Goal: Information Seeking & Learning: Learn about a topic

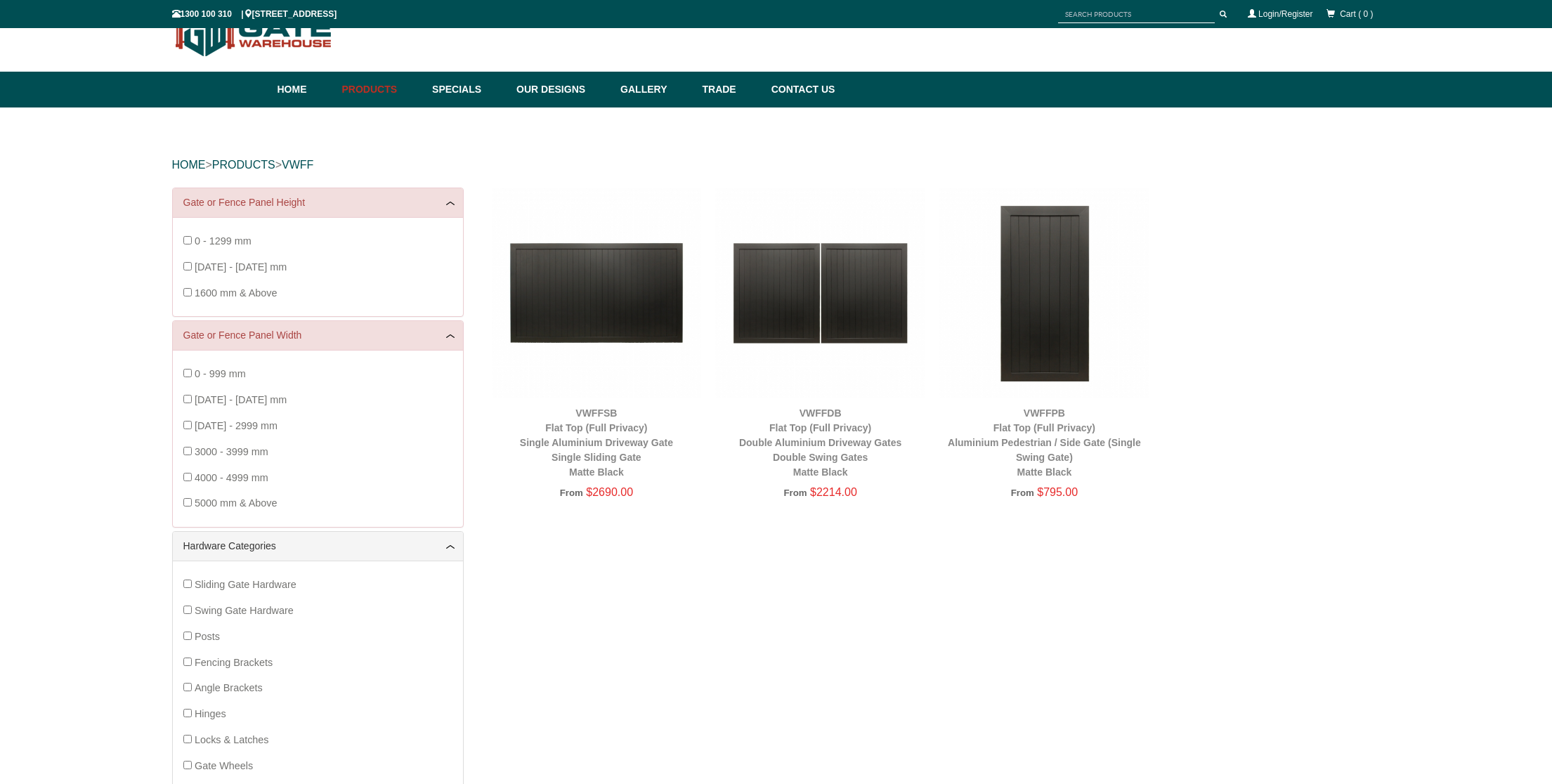
scroll to position [35, 0]
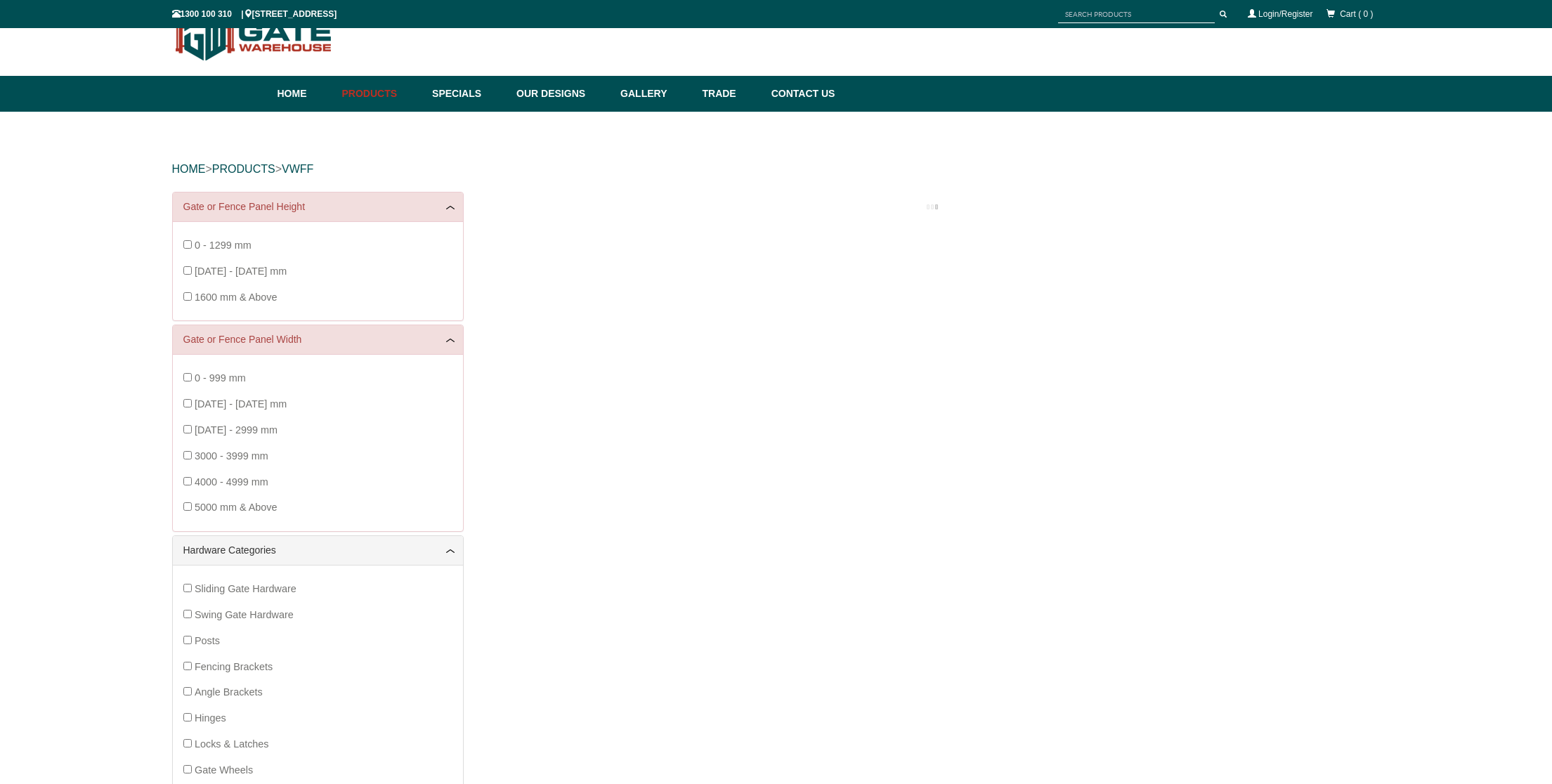
scroll to position [35, 0]
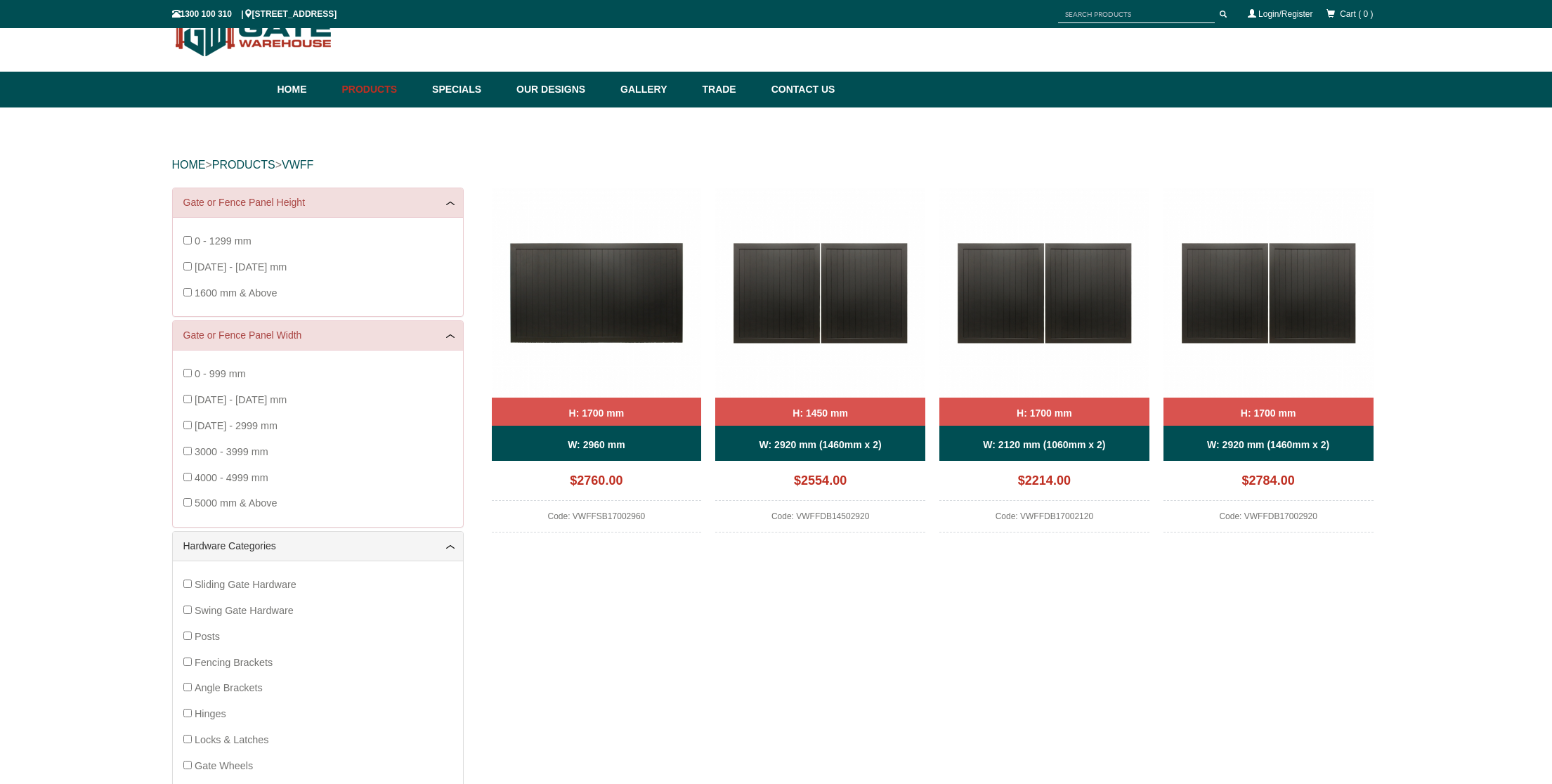
click at [616, 311] on img at bounding box center [597, 292] width 210 height 210
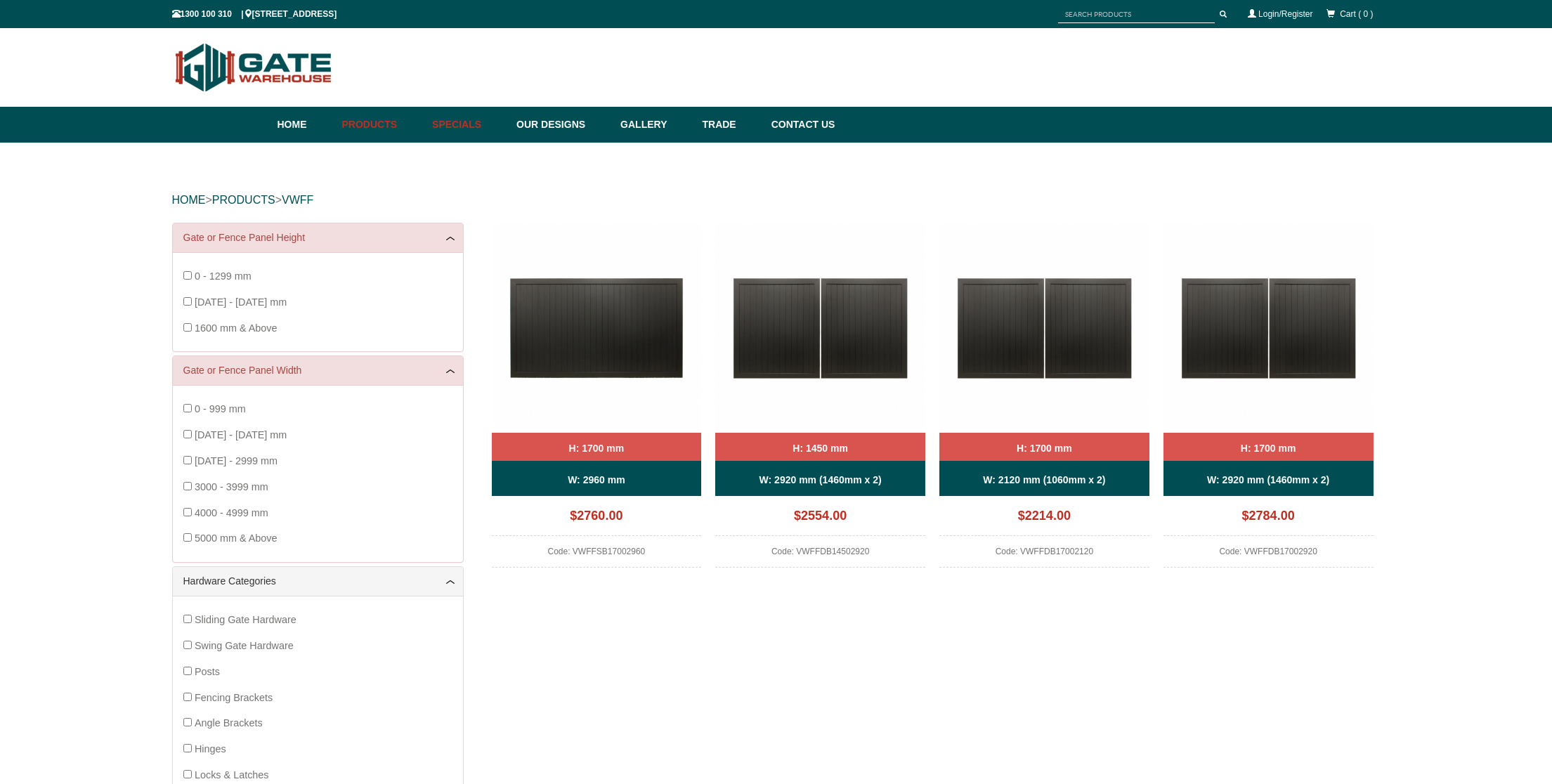
scroll to position [0, 1]
click at [459, 123] on link "Specials" at bounding box center [467, 125] width 84 height 36
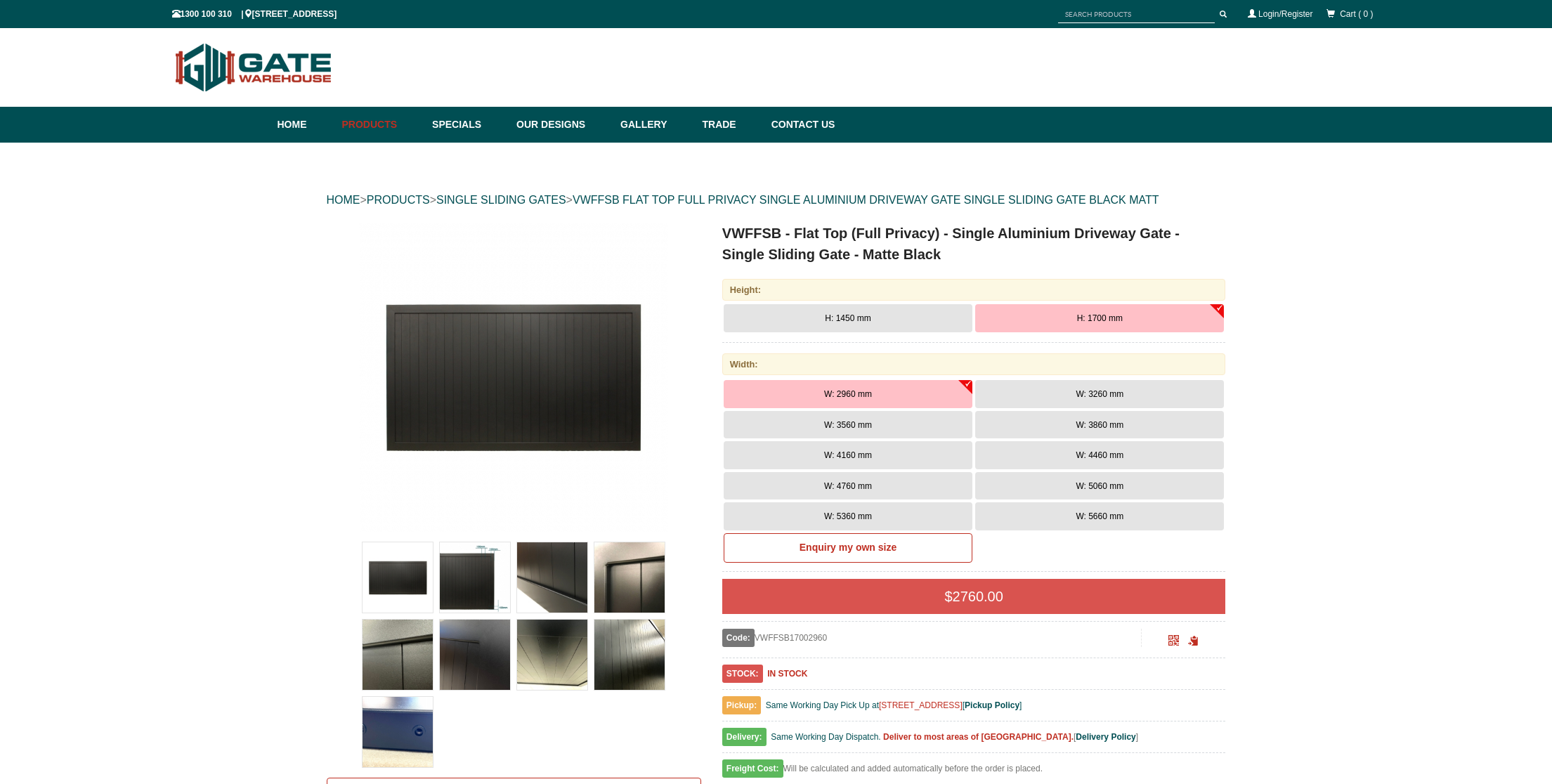
click at [829, 423] on span "W: 3560 mm" at bounding box center [848, 425] width 48 height 10
click at [846, 392] on span "W: 2960 mm" at bounding box center [848, 394] width 48 height 10
click at [413, 585] on img at bounding box center [397, 577] width 70 height 70
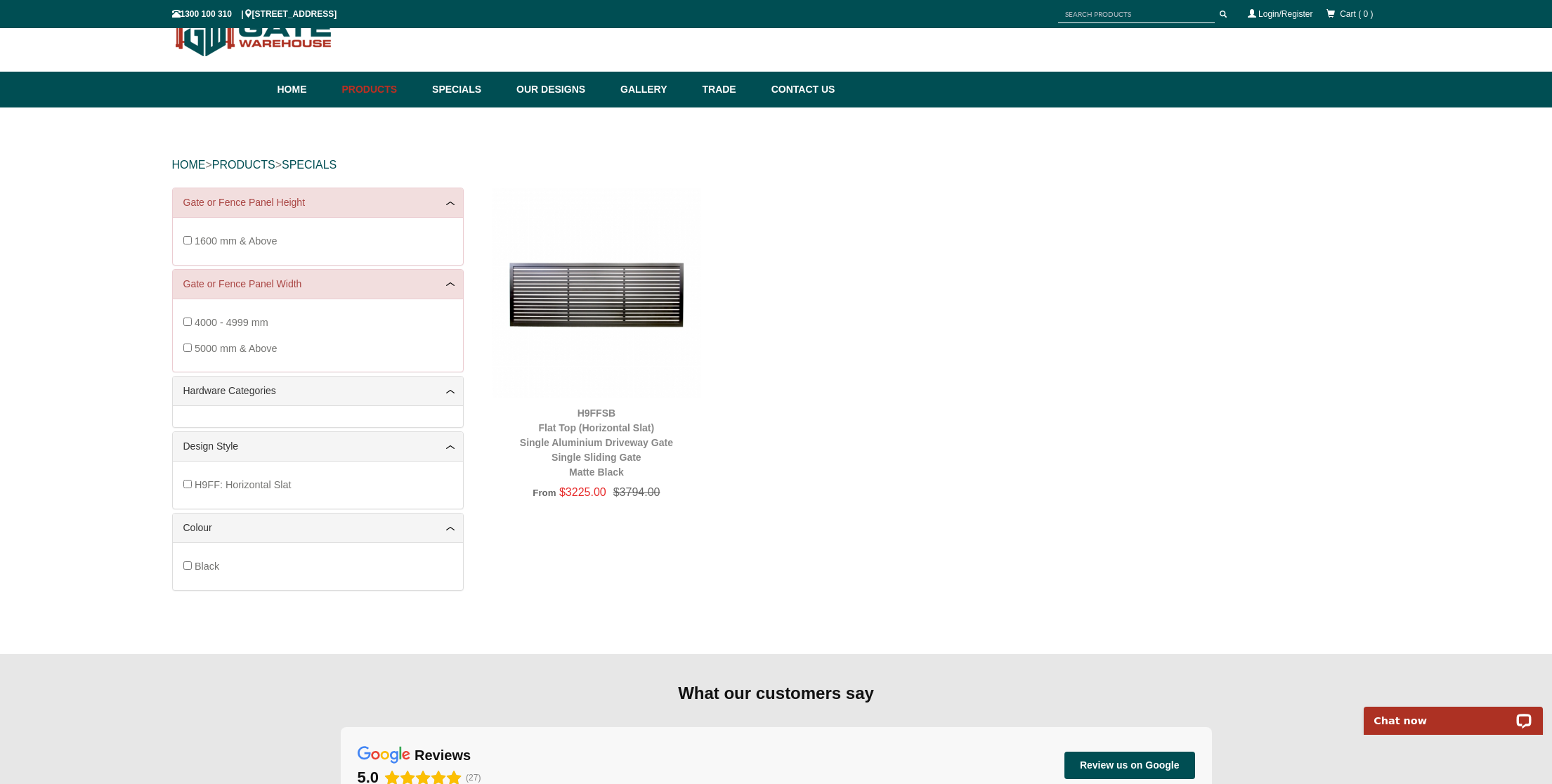
scroll to position [34, 0]
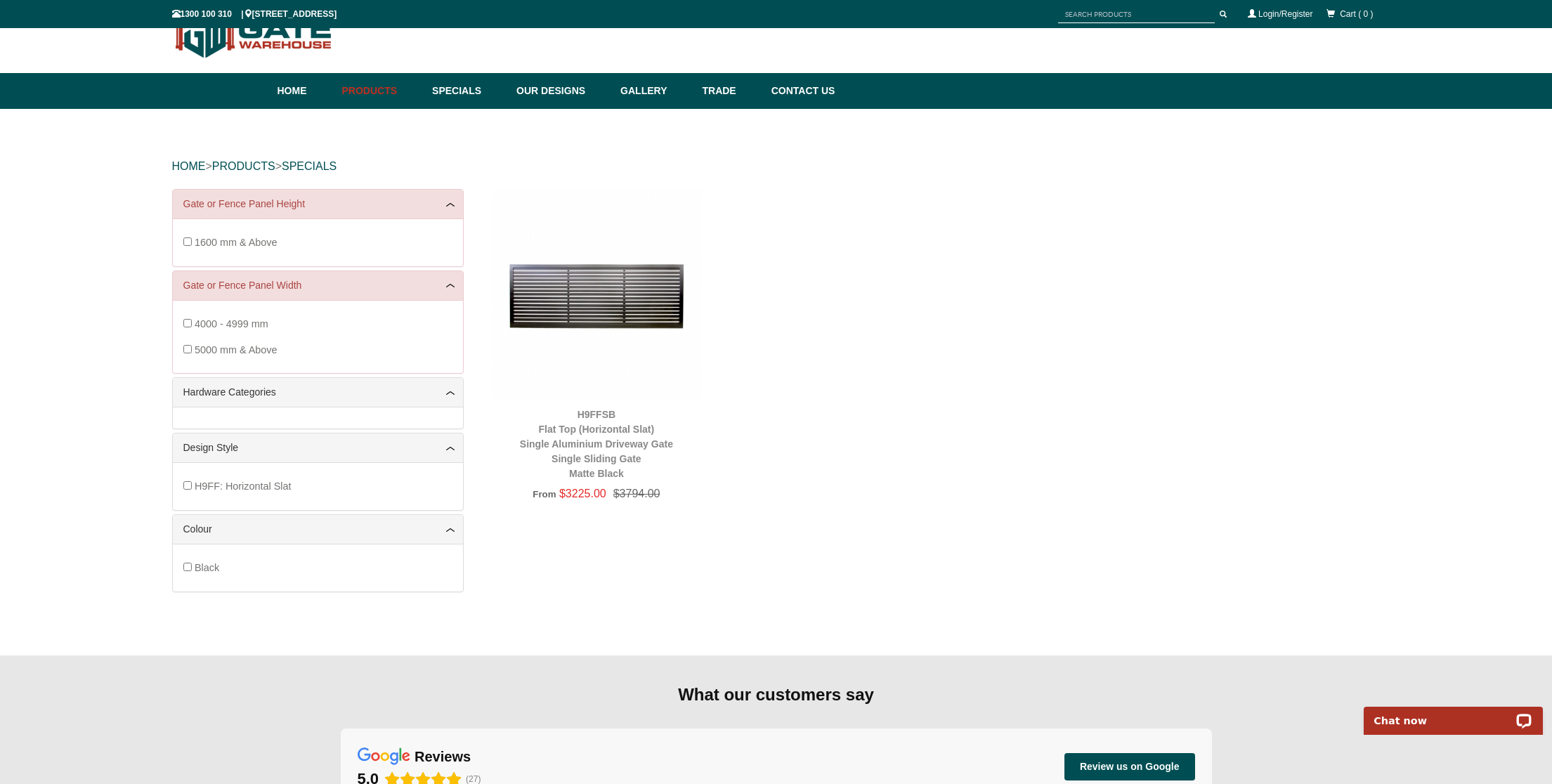
click at [586, 302] on img at bounding box center [597, 294] width 210 height 210
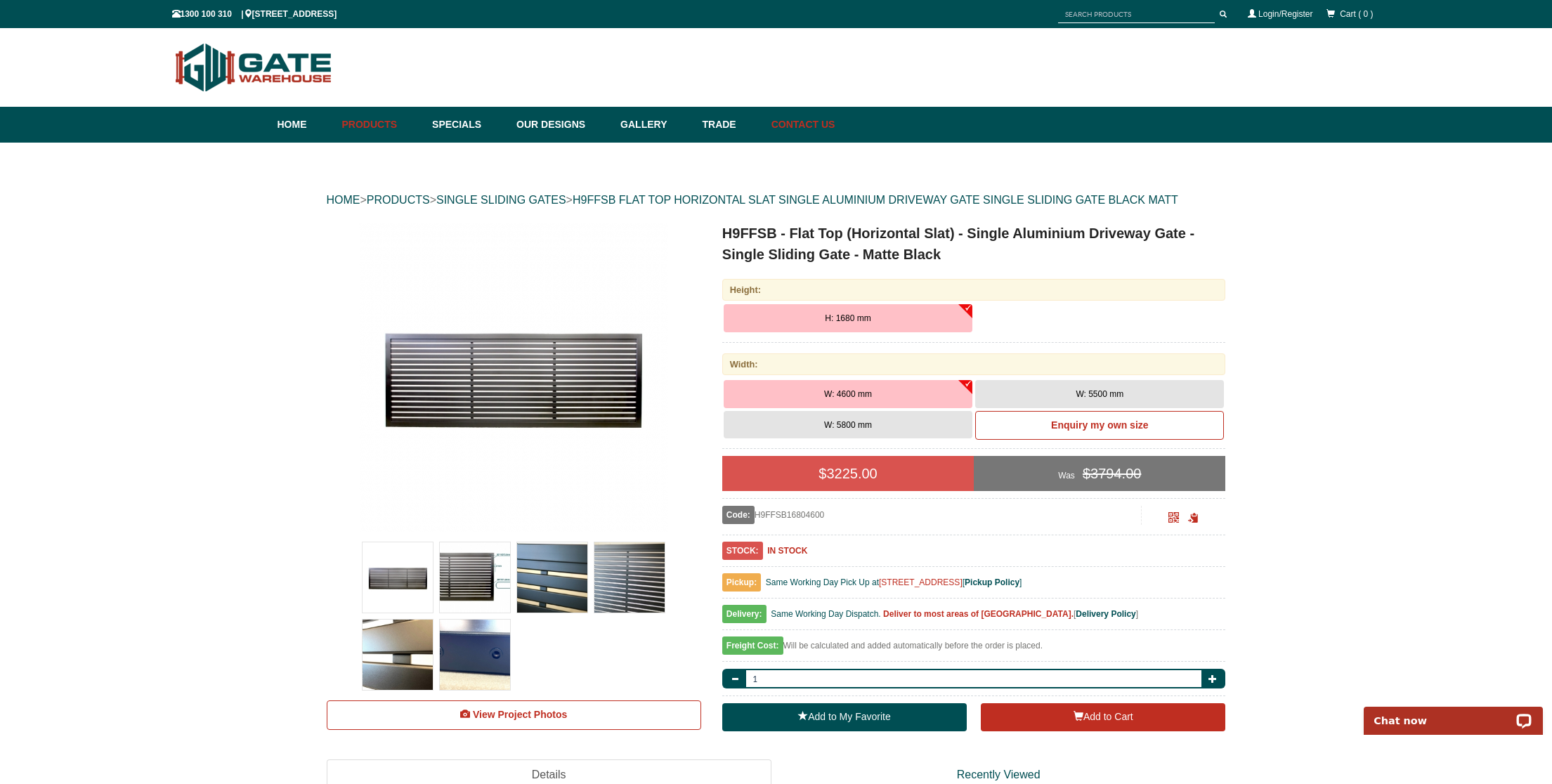
click at [794, 123] on link "Contact Us" at bounding box center [800, 125] width 71 height 36
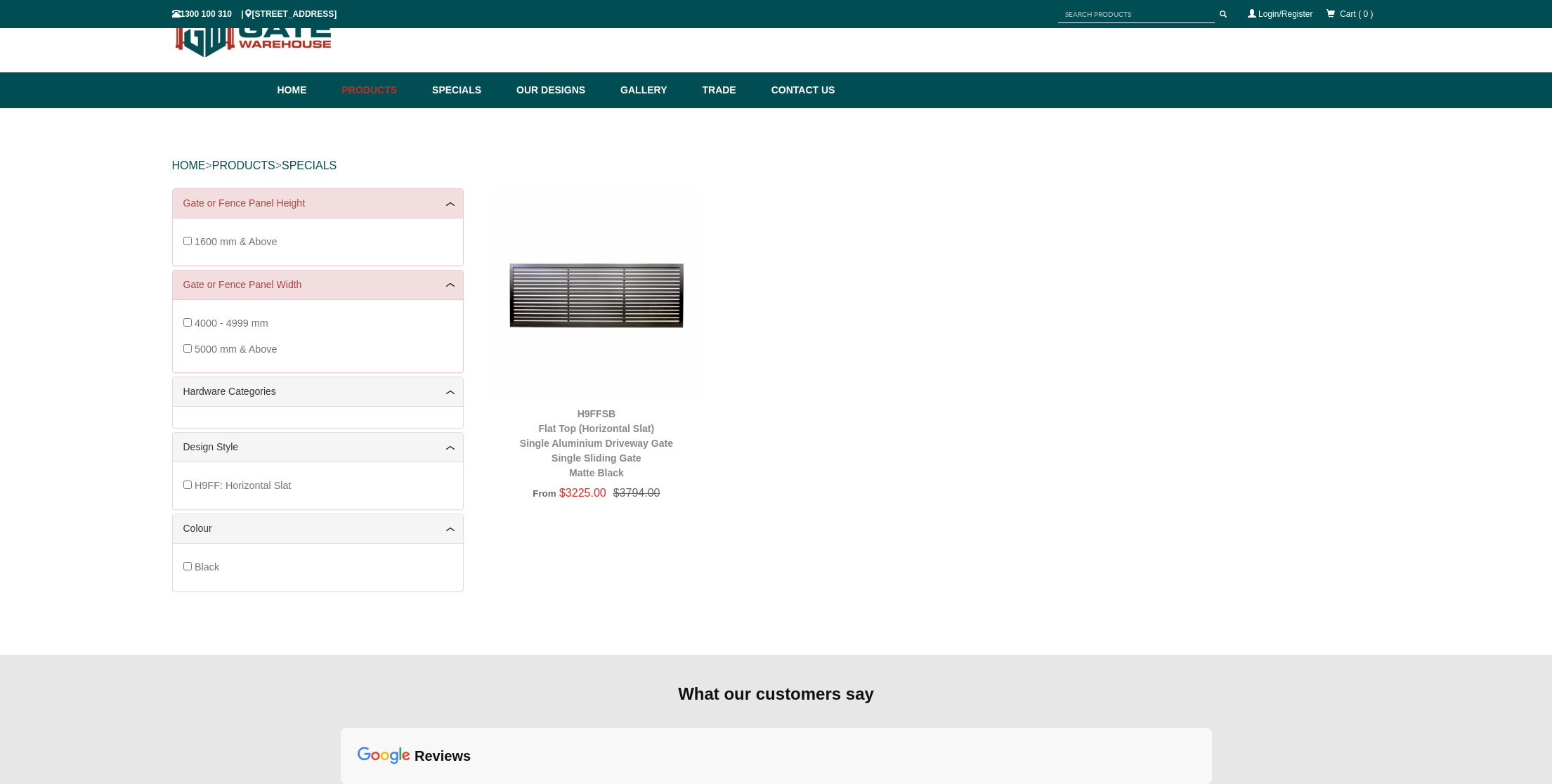
scroll to position [35, 0]
